Goal: Leave review/rating: Leave review/rating

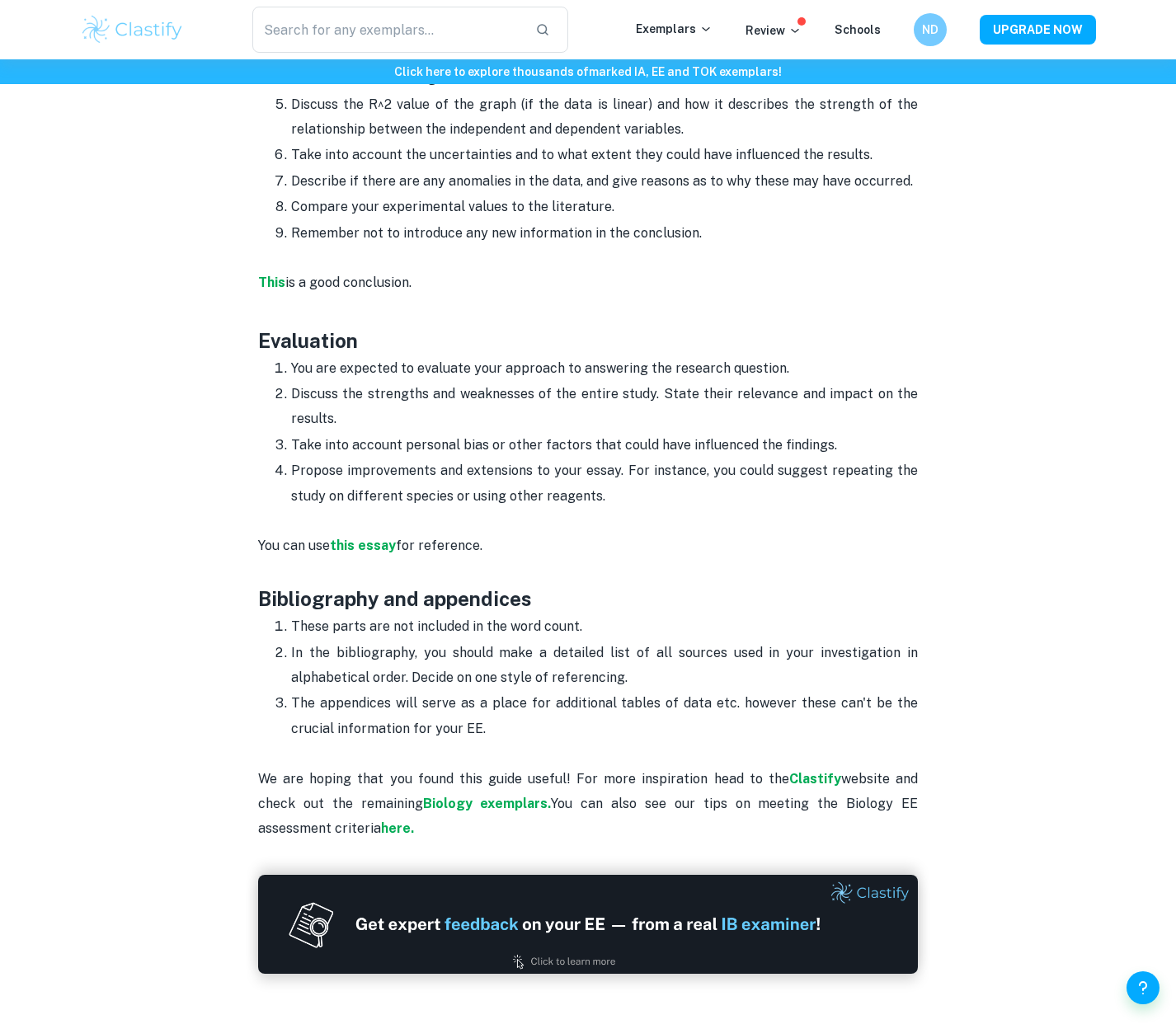
scroll to position [3841, 0]
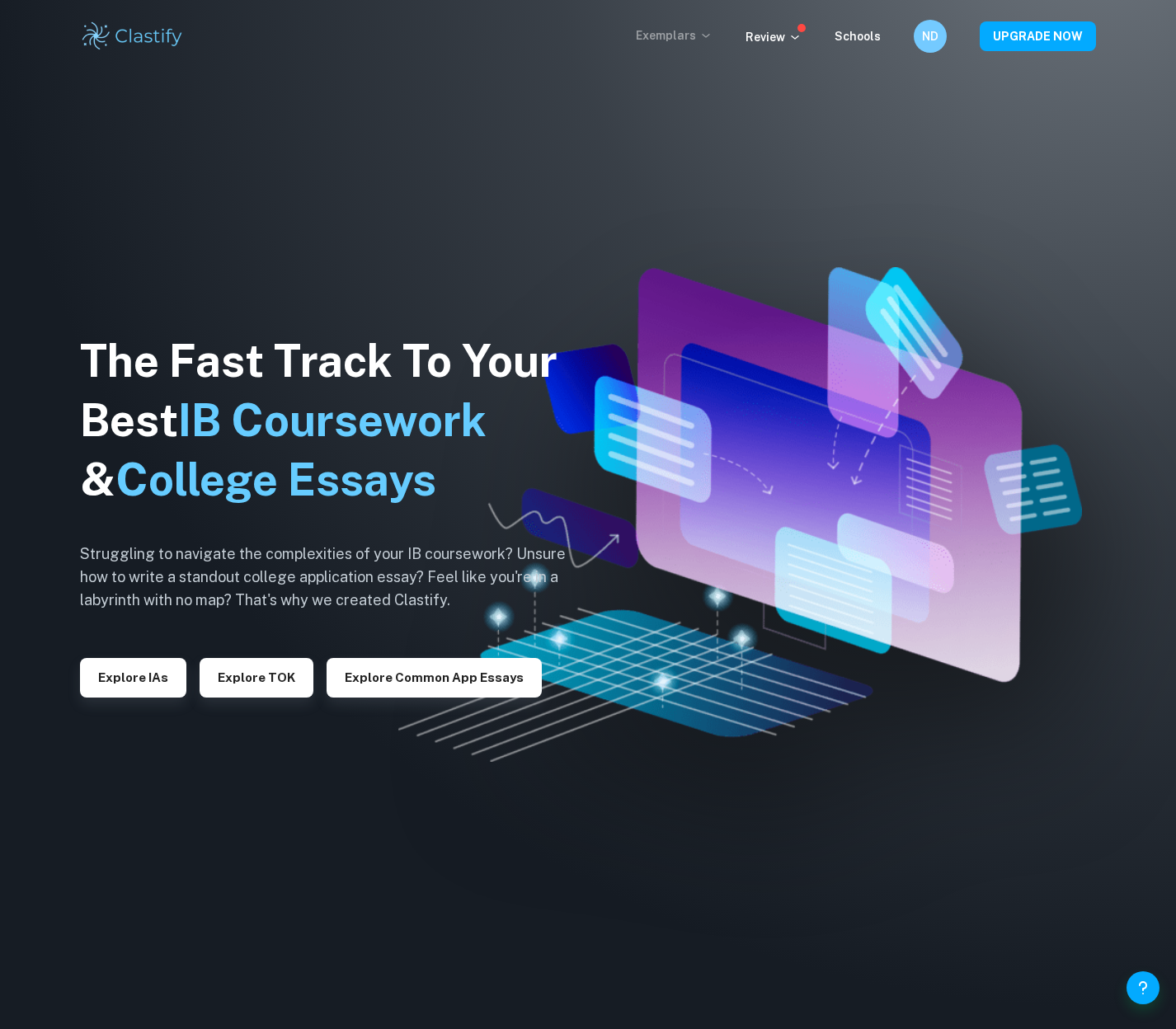
click at [701, 40] on p "Exemplars" at bounding box center [673, 35] width 77 height 18
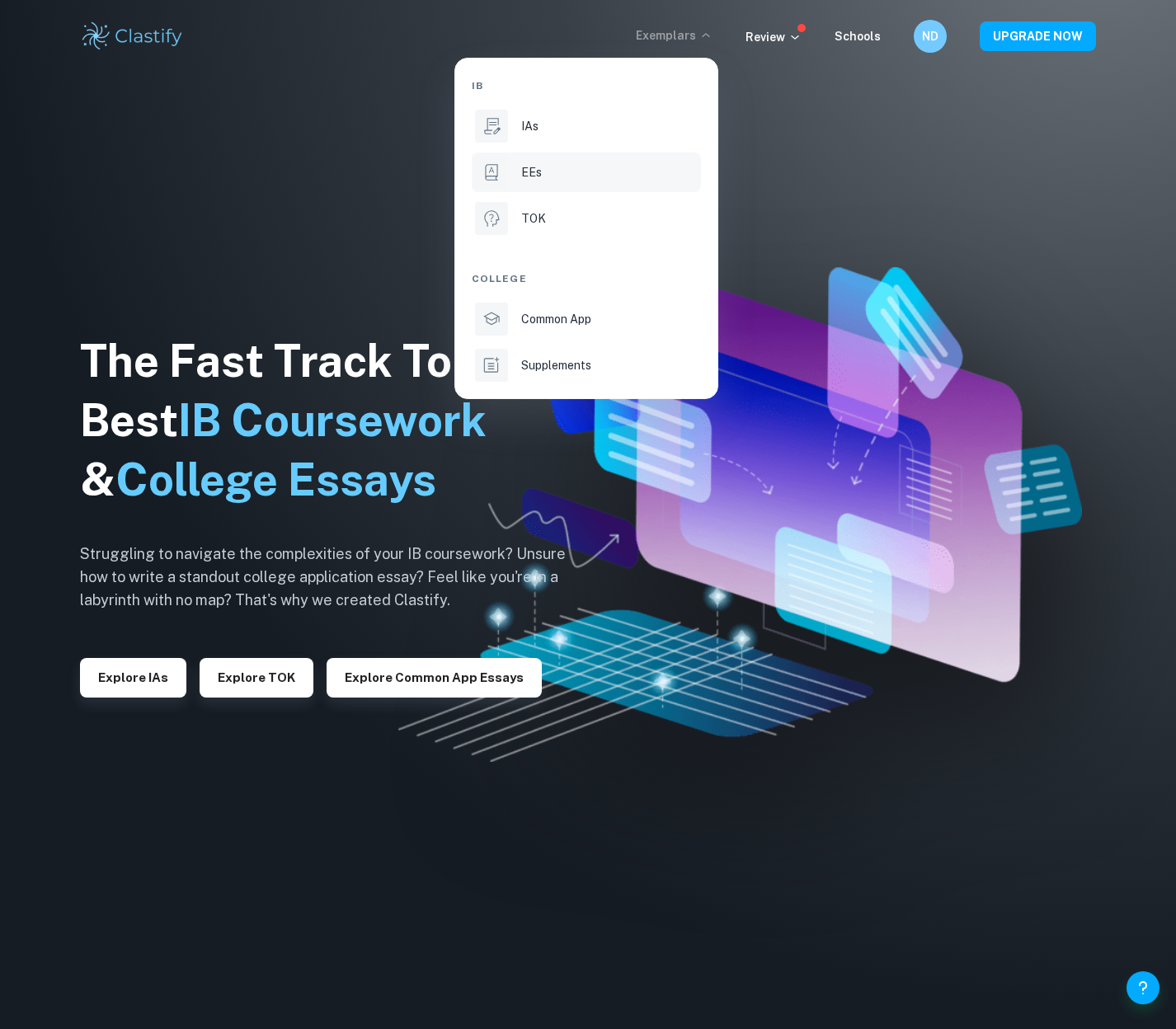
click at [582, 183] on li "EEs" at bounding box center [586, 172] width 230 height 40
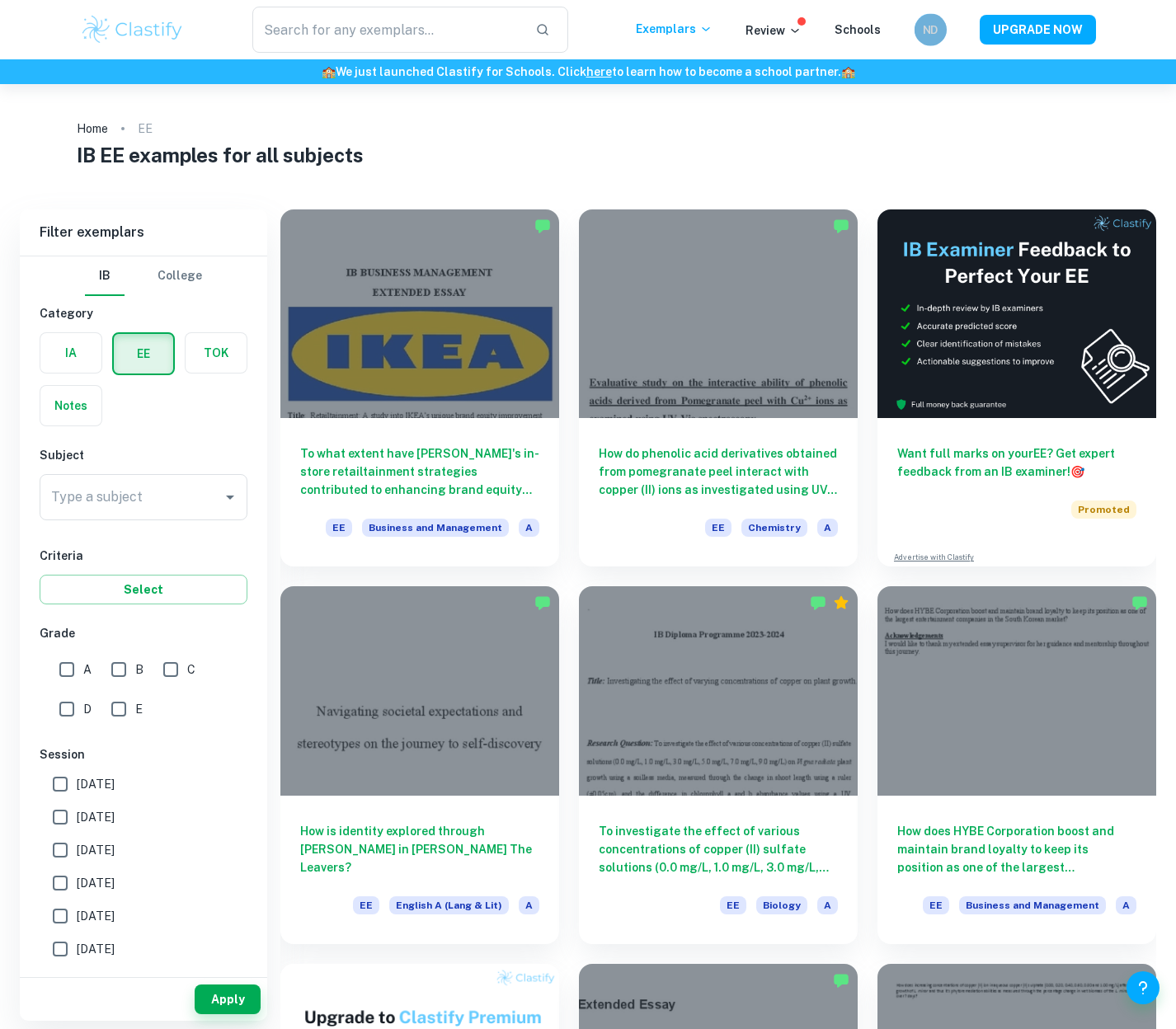
click at [935, 34] on h6 "ND" at bounding box center [931, 29] width 19 height 18
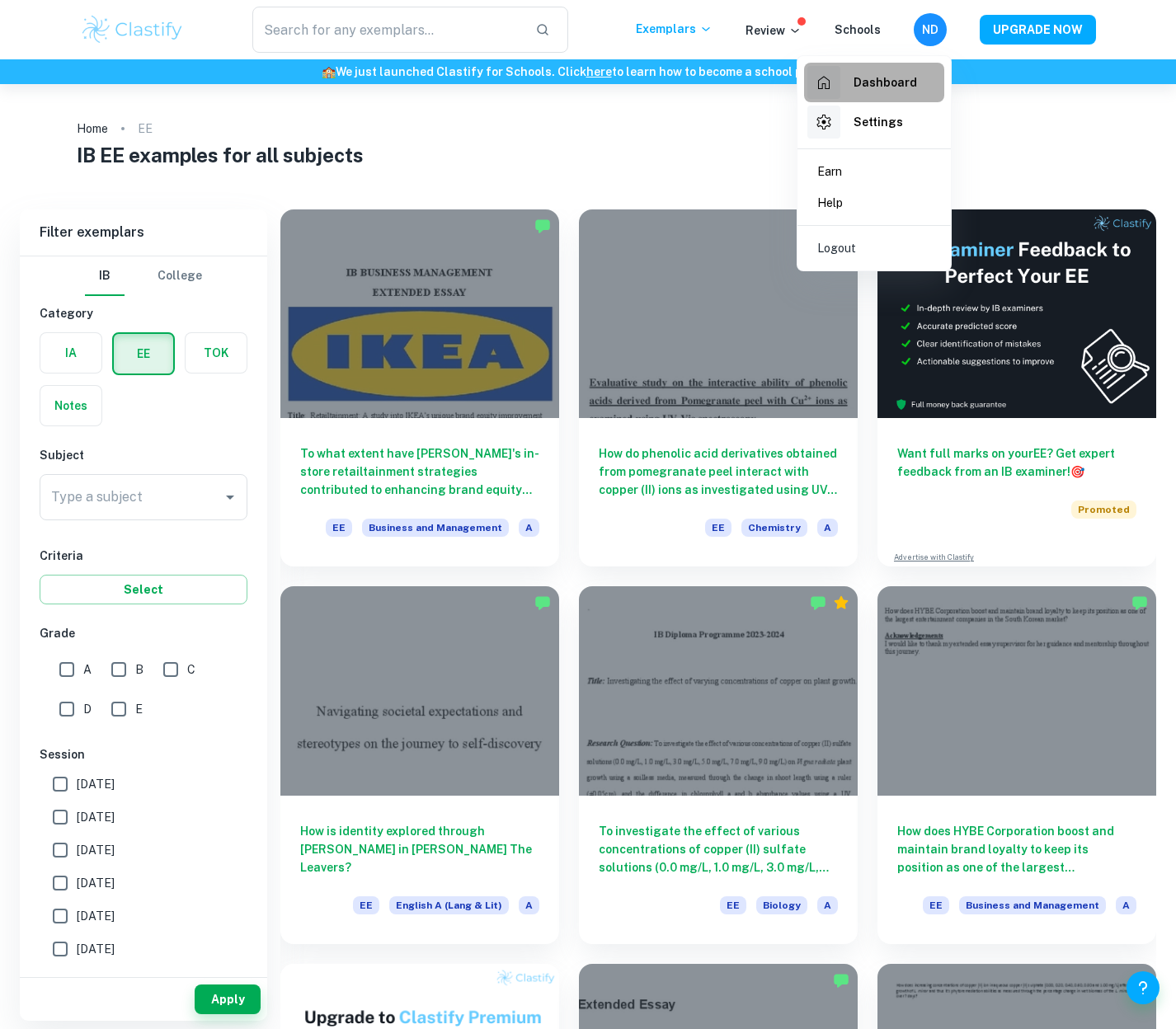
click at [890, 98] on div "Dashboard" at bounding box center [861, 82] width 109 height 33
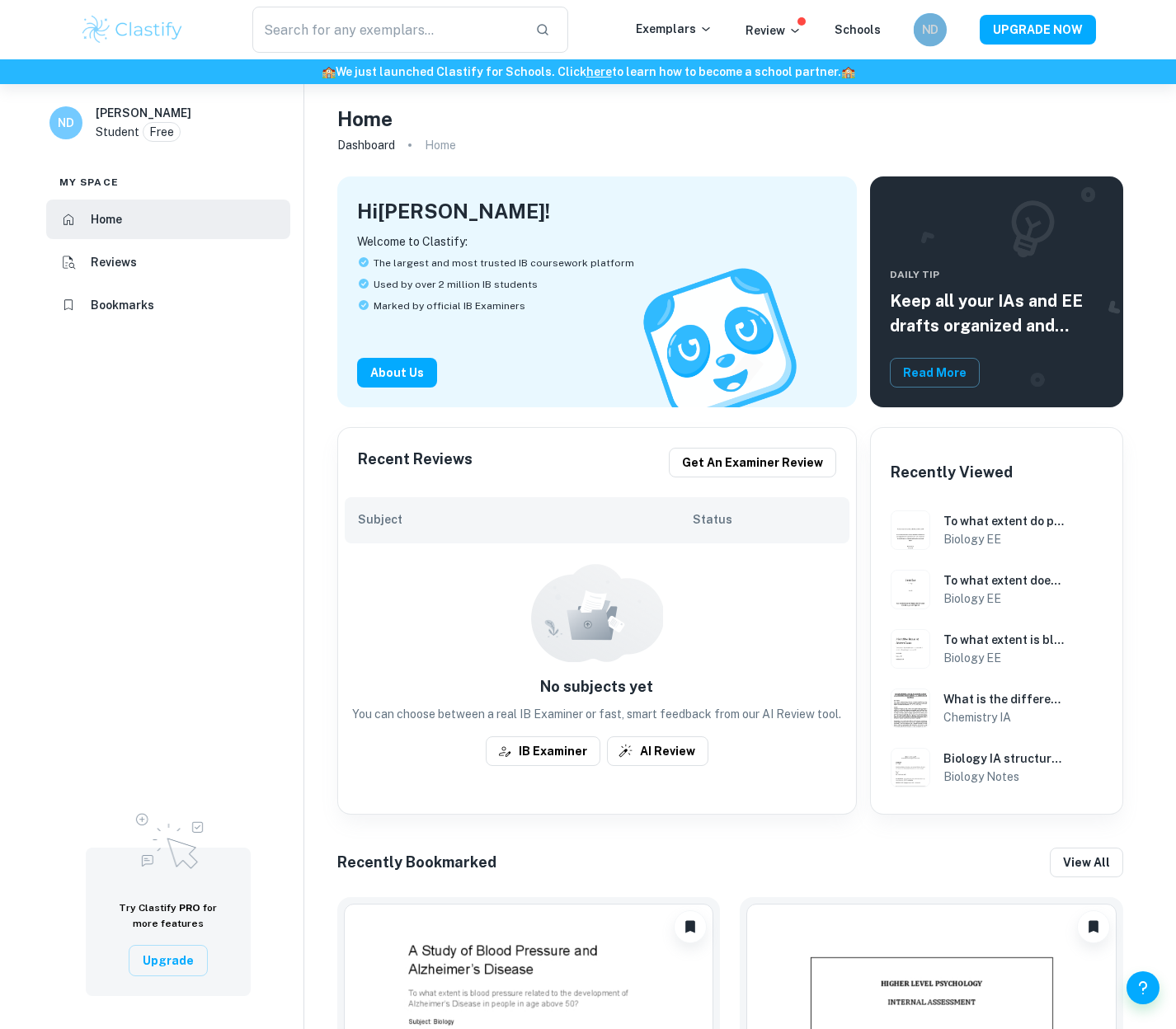
click at [925, 36] on h6 "ND" at bounding box center [930, 29] width 19 height 18
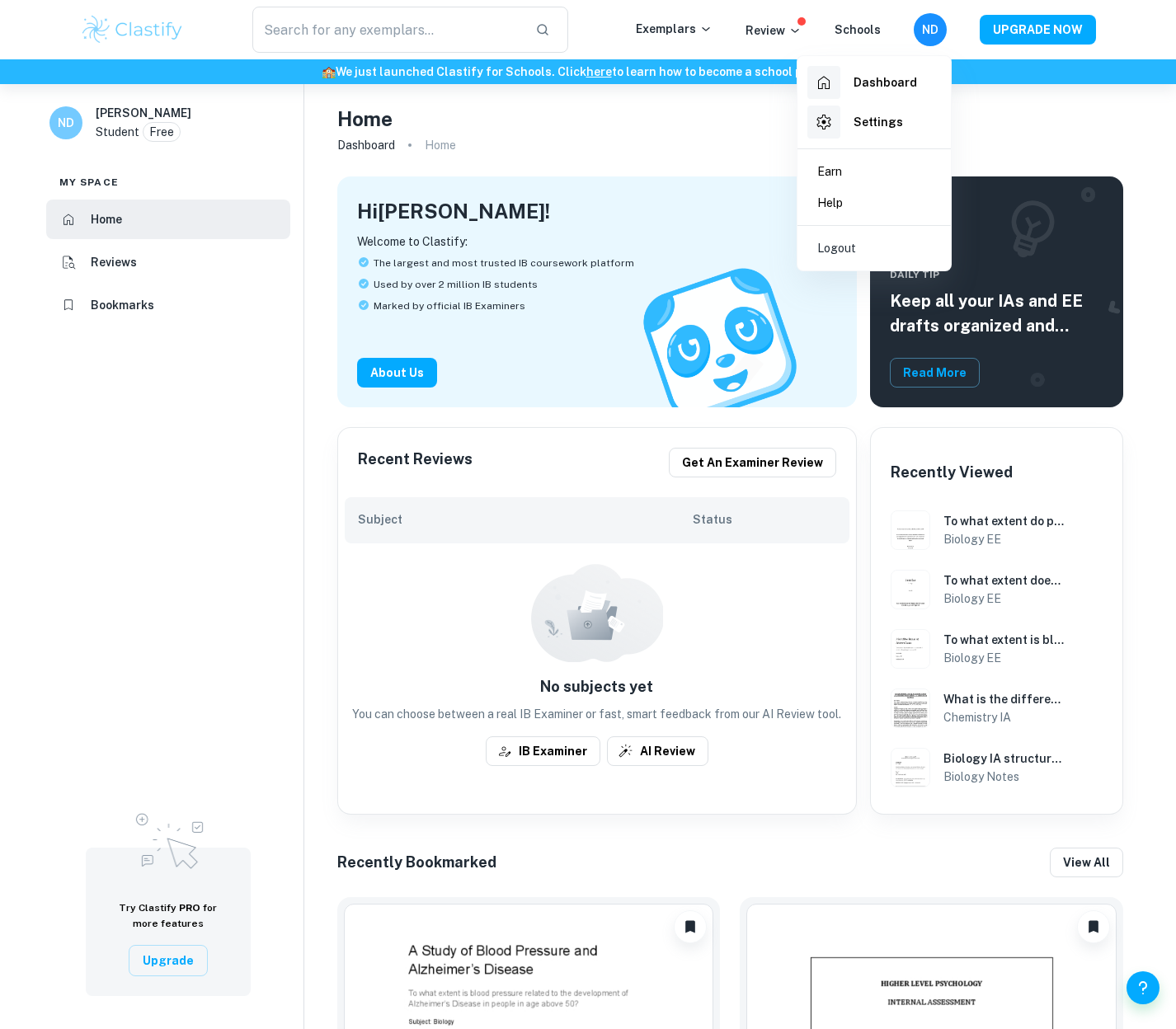
click at [122, 289] on div at bounding box center [588, 514] width 1176 height 1029
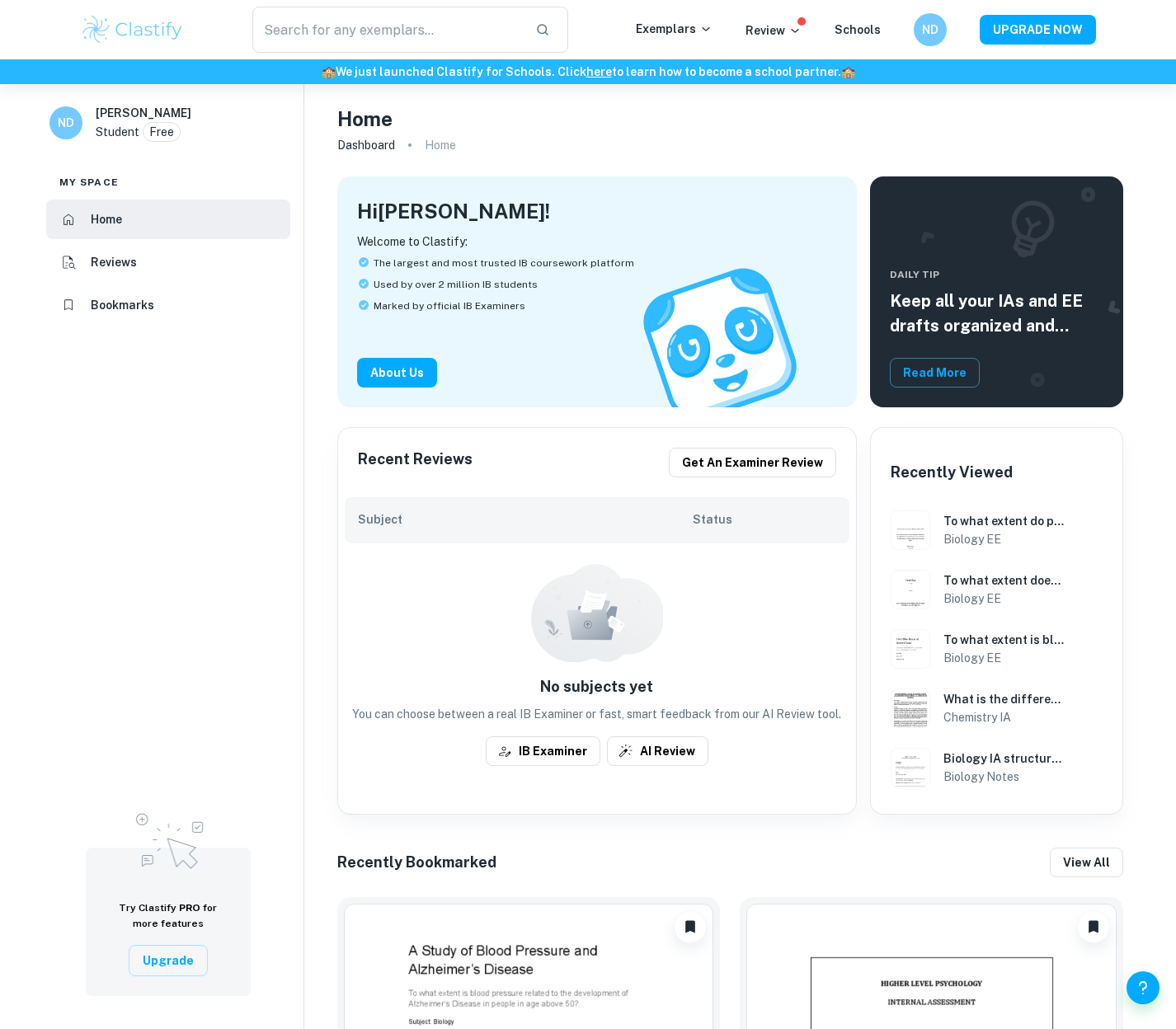
click at [122, 302] on div "Dashboard Settings Earn Help Logout" at bounding box center [90, 514] width 181 height 1029
click at [122, 302] on h6 "Bookmarks" at bounding box center [123, 305] width 64 height 18
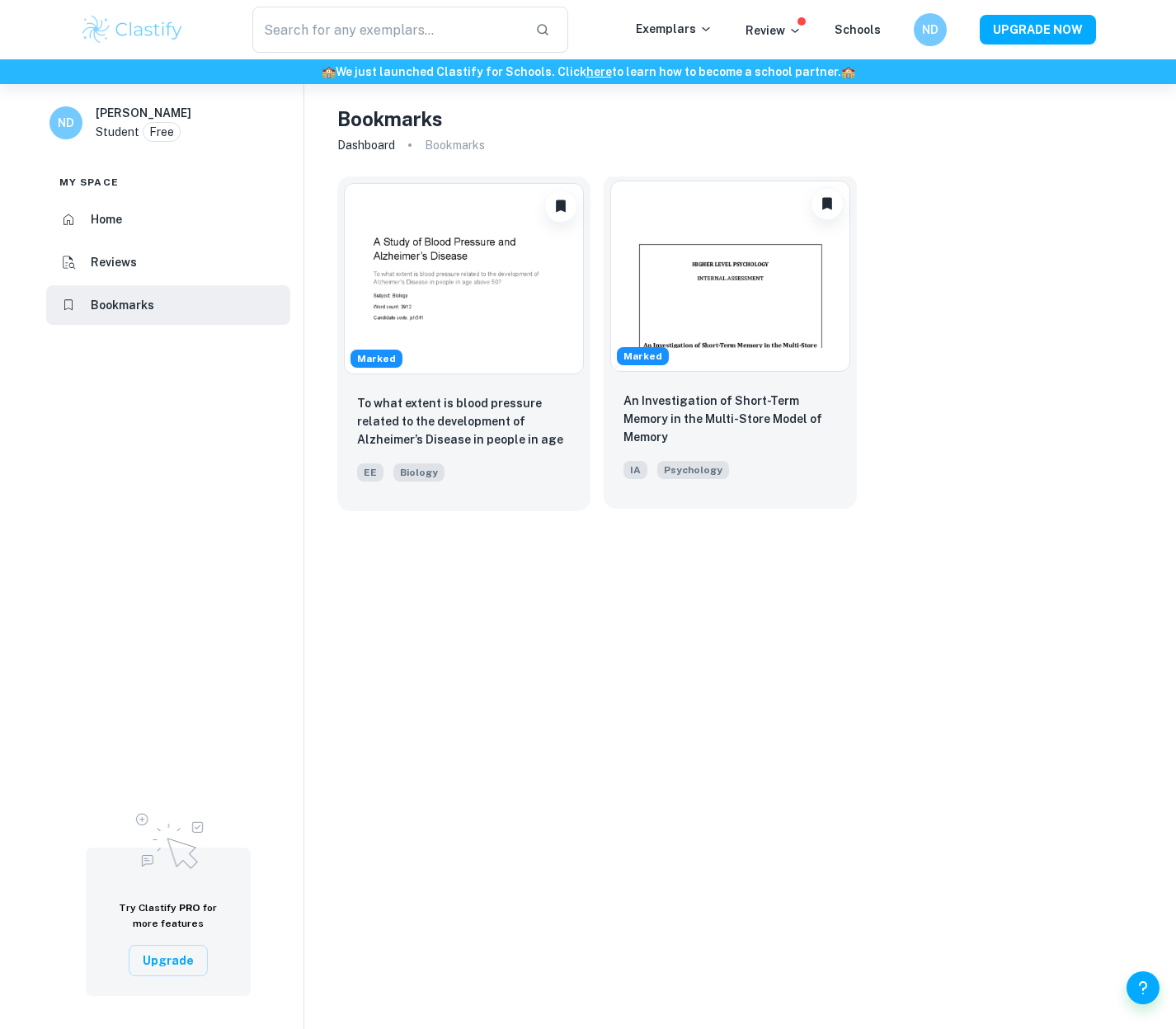
click at [732, 297] on img at bounding box center [730, 276] width 240 height 192
click at [442, 269] on img at bounding box center [464, 276] width 240 height 192
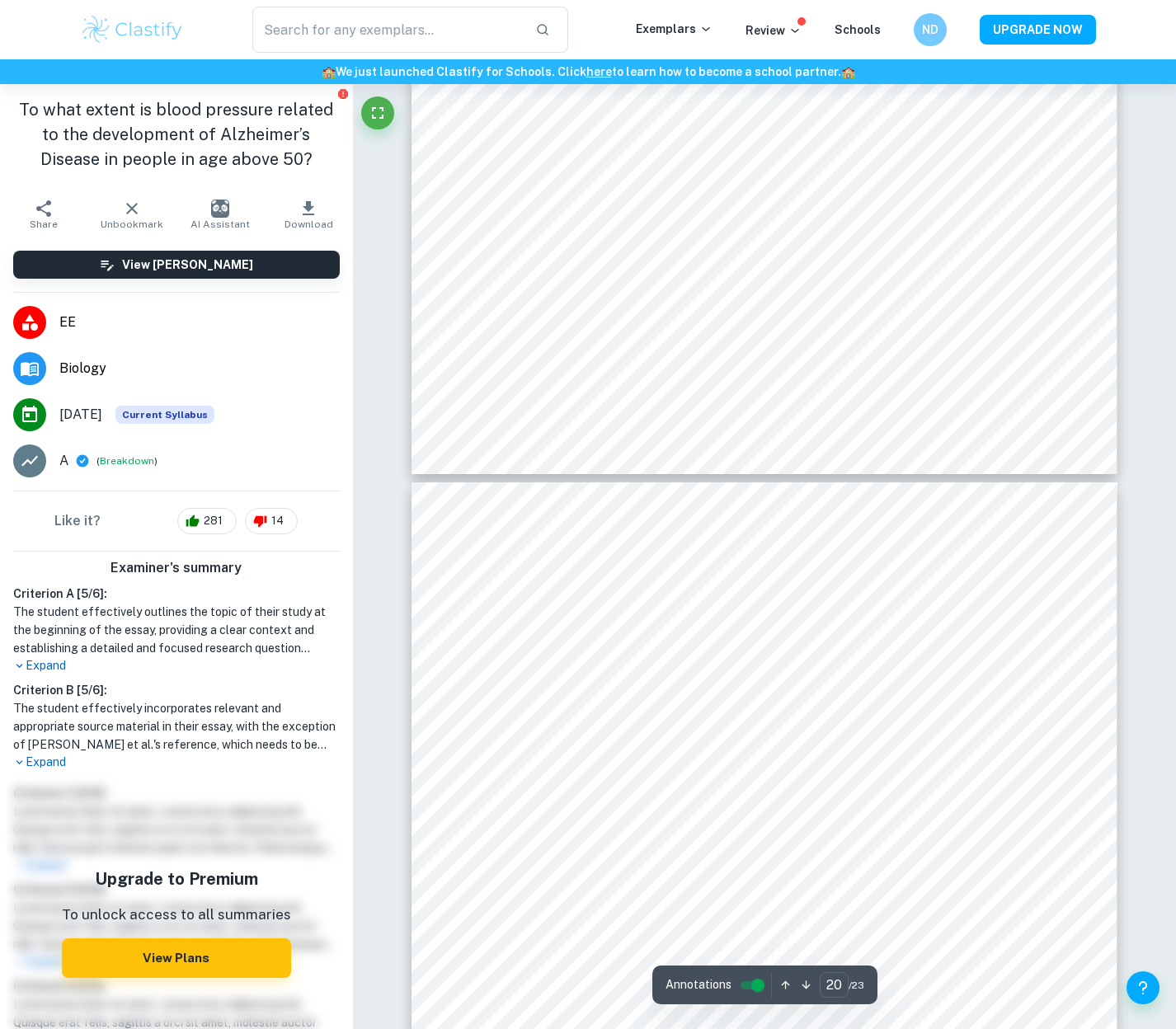
type input "19"
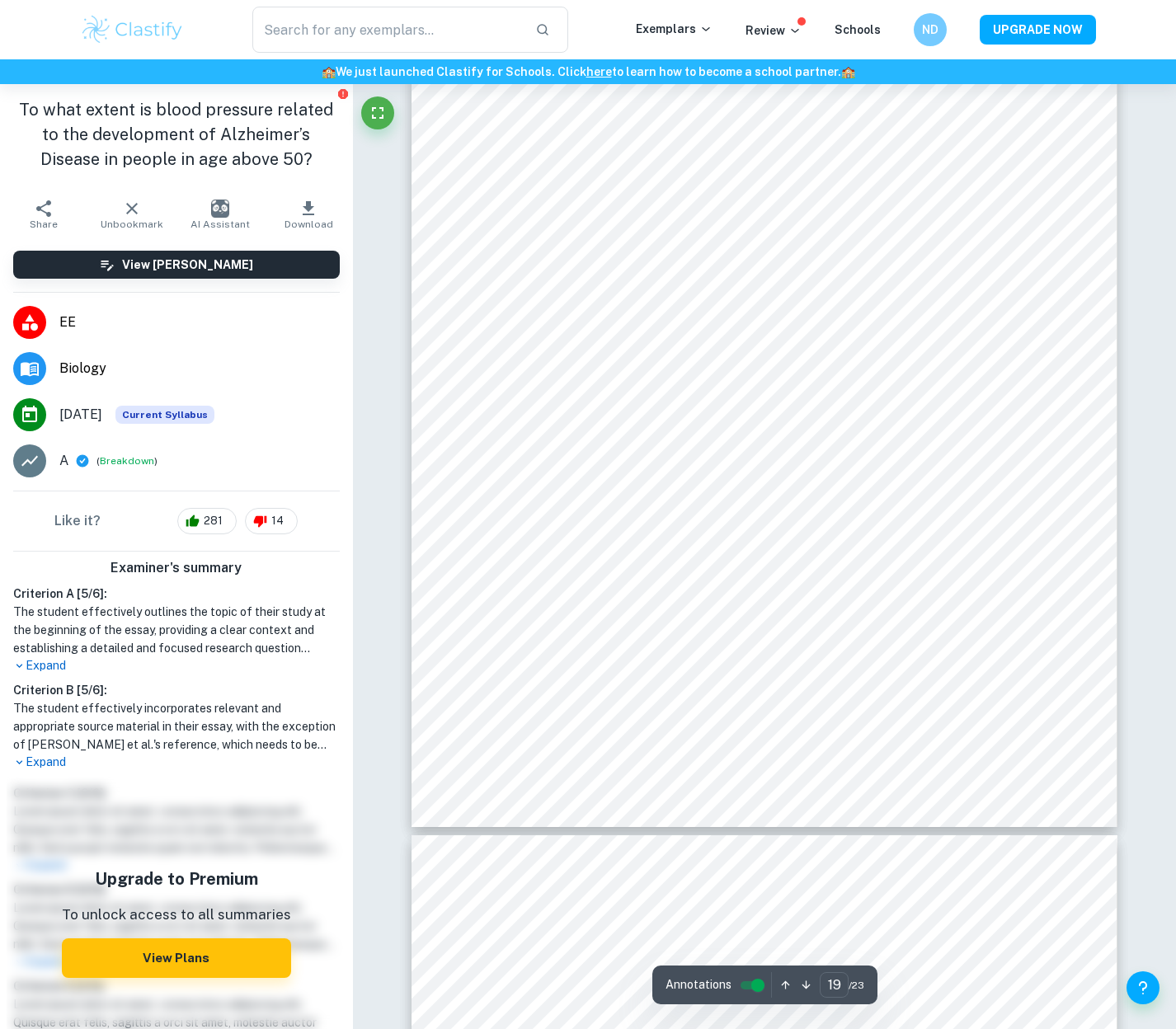
scroll to position [18814, 0]
